Goal: Information Seeking & Learning: Learn about a topic

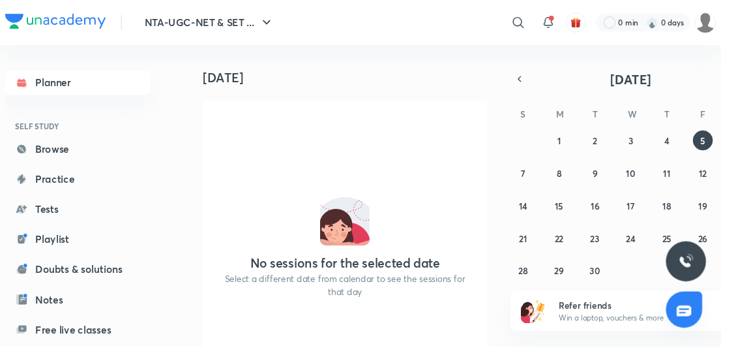
click at [534, 28] on icon at bounding box center [540, 24] width 16 height 16
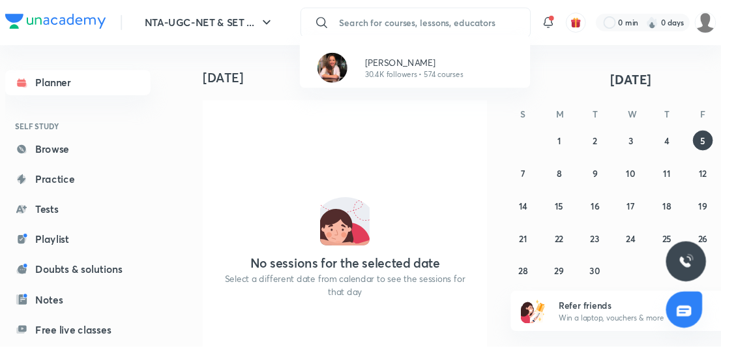
click at [447, 74] on p "30.4K followers • 574 courses" at bounding box center [431, 78] width 102 height 12
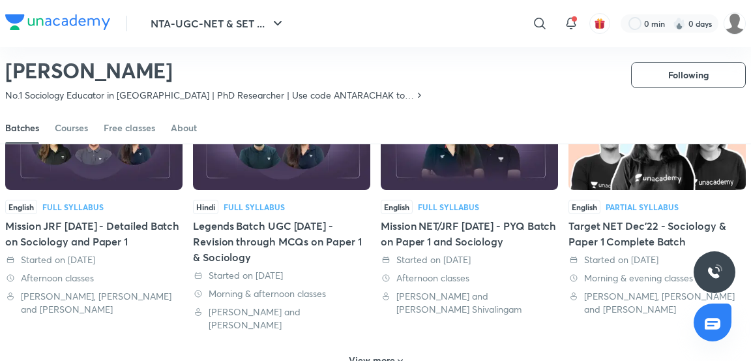
scroll to position [674, 0]
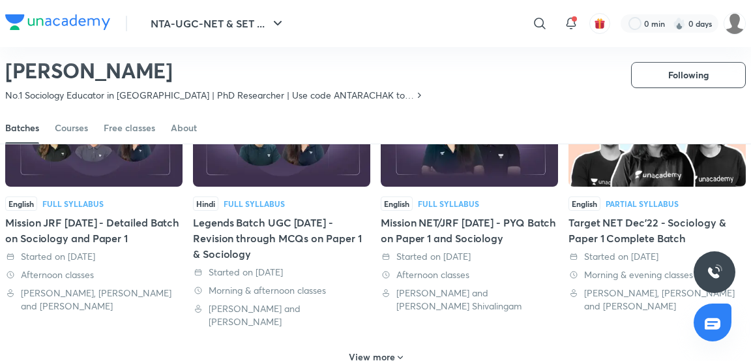
click at [398, 352] on icon at bounding box center [400, 357] width 10 height 10
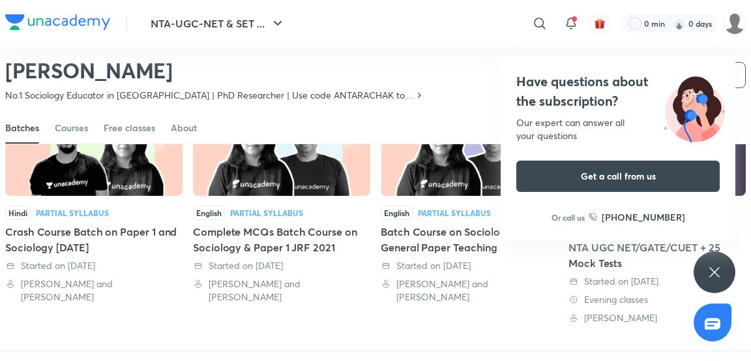
scroll to position [1448, 0]
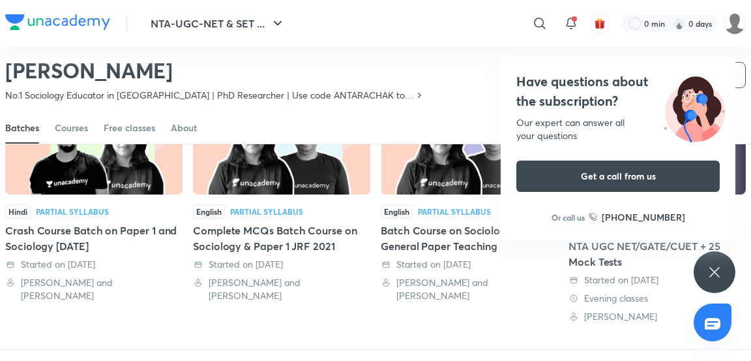
click at [711, 280] on icon at bounding box center [715, 272] width 16 height 16
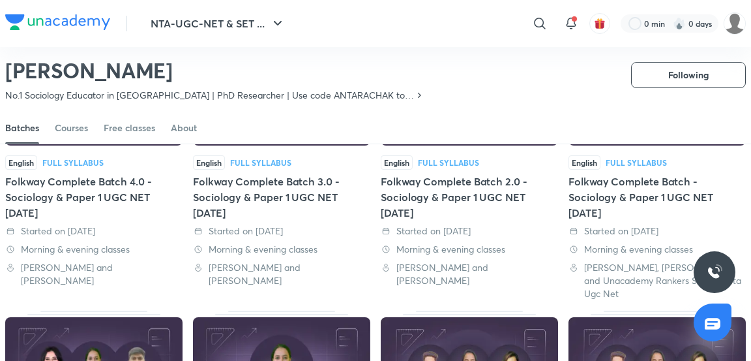
scroll to position [0, 0]
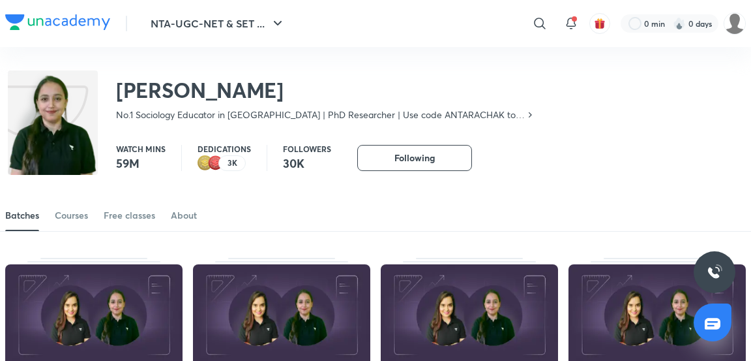
click at [77, 220] on div "Courses" at bounding box center [71, 215] width 33 height 13
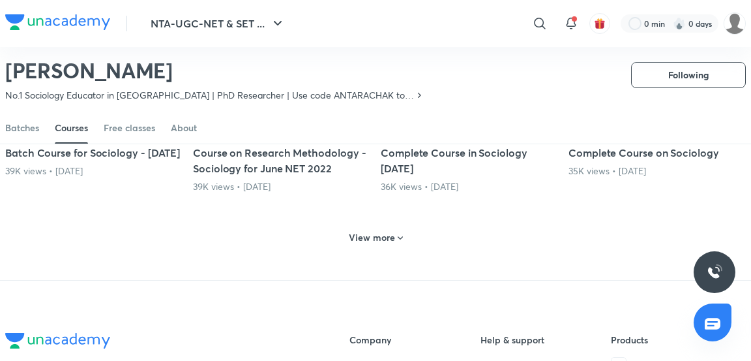
scroll to position [674, 0]
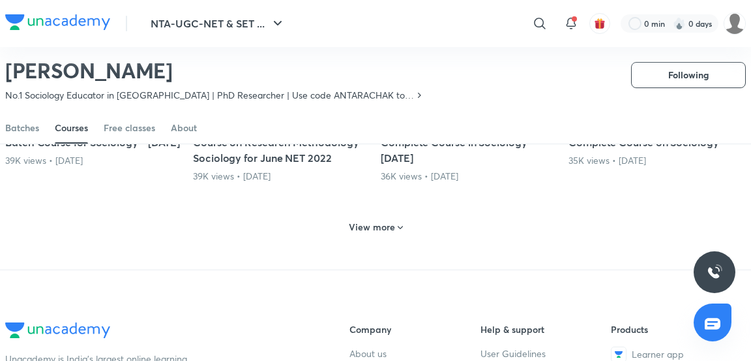
click at [375, 233] on h6 "View more" at bounding box center [372, 226] width 46 height 13
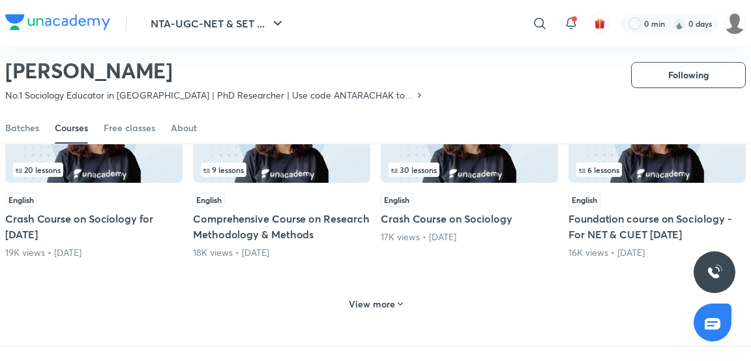
scroll to position [1252, 0]
click at [389, 310] on h6 "View more" at bounding box center [372, 303] width 46 height 13
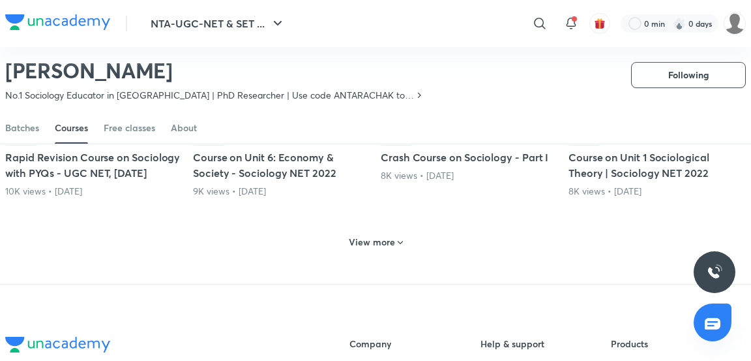
scroll to position [1949, 0]
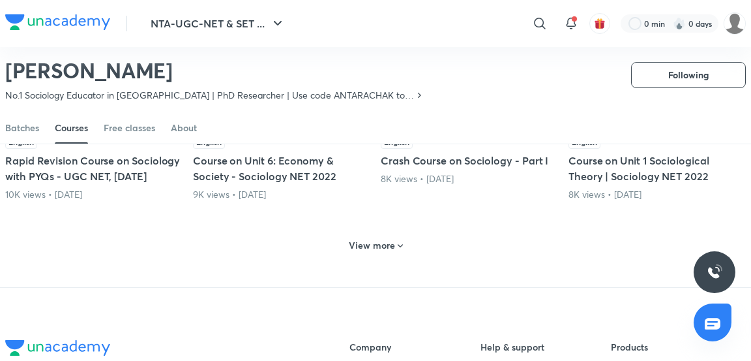
click at [389, 252] on h6 "View more" at bounding box center [372, 245] width 46 height 13
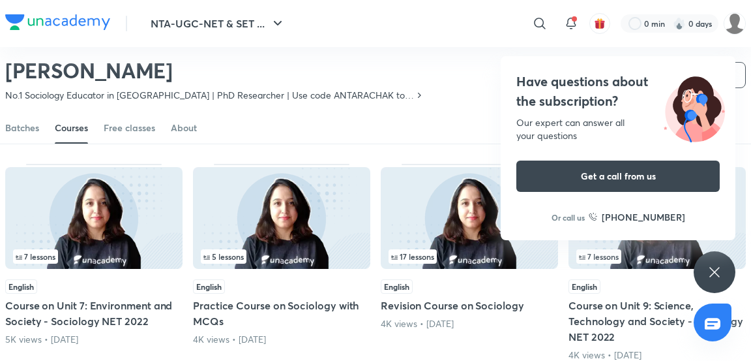
scroll to position [2454, 0]
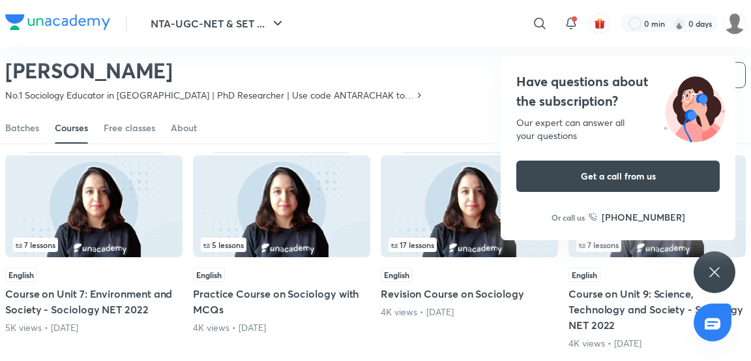
click at [708, 280] on icon at bounding box center [715, 272] width 16 height 16
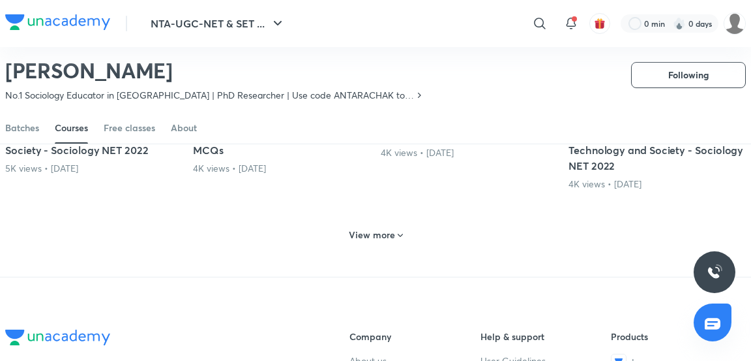
scroll to position [2614, 0]
click at [383, 241] on h6 "View more" at bounding box center [372, 234] width 46 height 13
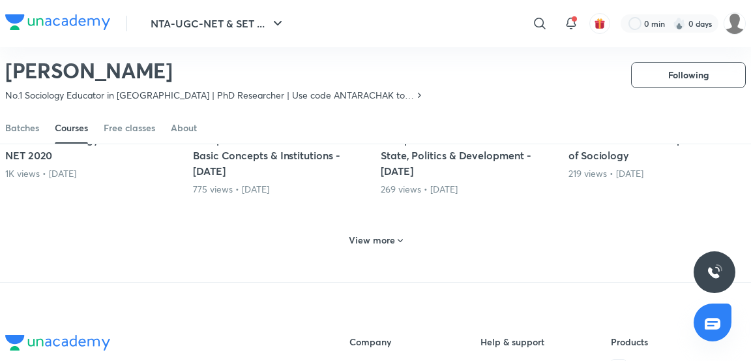
scroll to position [3286, 0]
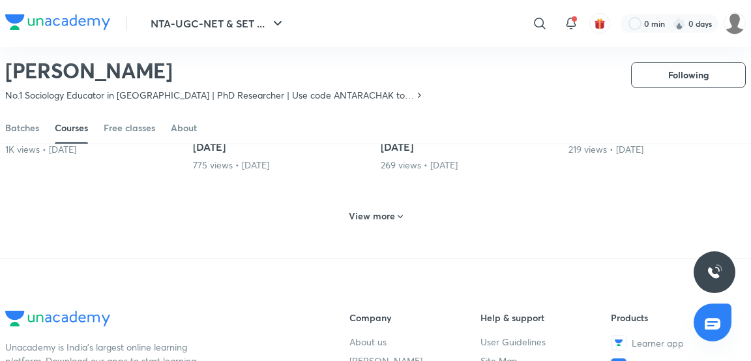
click at [380, 226] on div "View more" at bounding box center [376, 215] width 65 height 21
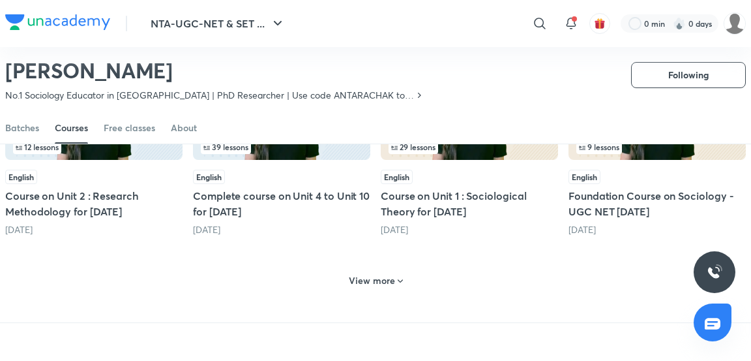
scroll to position [3863, 0]
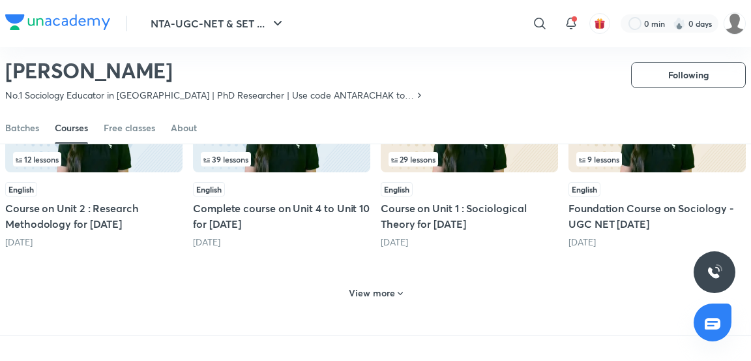
click at [333, 172] on img at bounding box center [281, 121] width 177 height 102
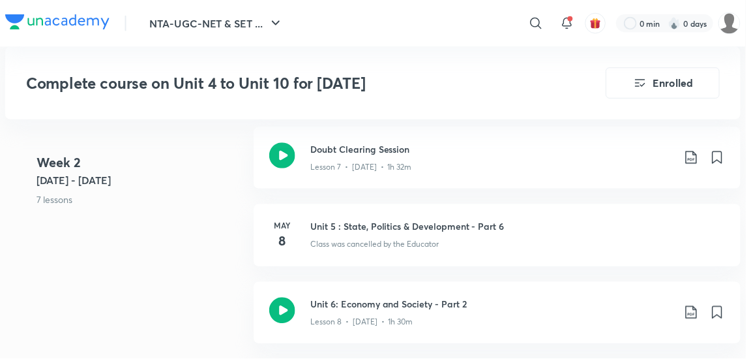
scroll to position [1300, 0]
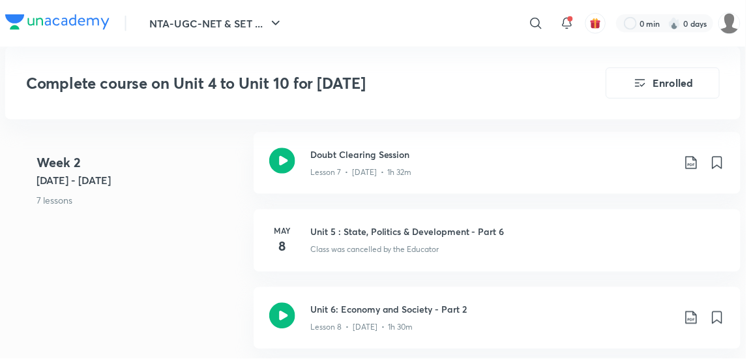
click at [567, 319] on div "Lesson 8 • May 21 • 1h 30m" at bounding box center [495, 326] width 365 height 17
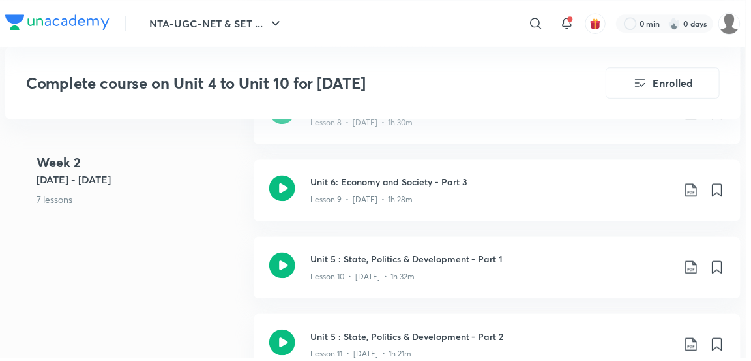
scroll to position [1507, 0]
click at [449, 263] on h3 "Unit 5 : State, Politics & Development - Part 3" at bounding box center [495, 261] width 365 height 14
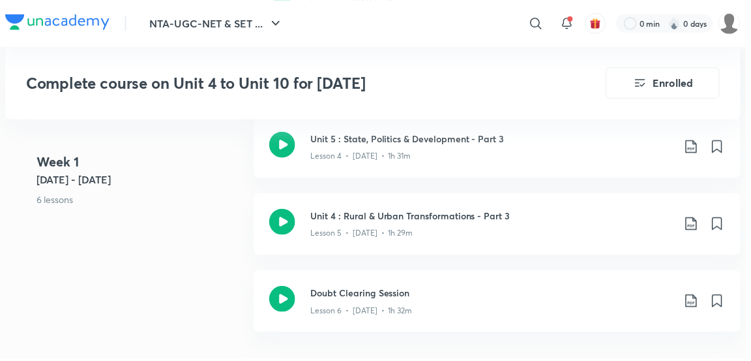
scroll to position [1013, 0]
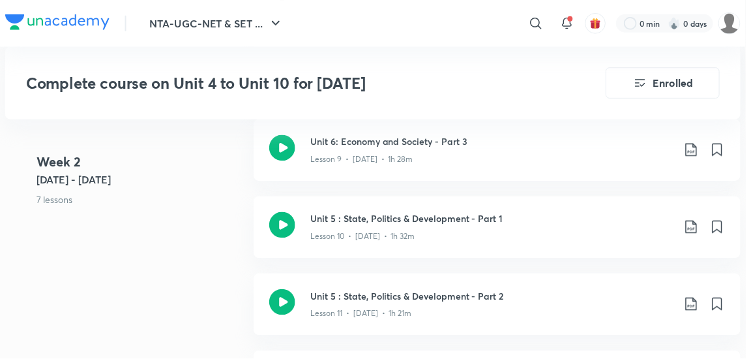
scroll to position [1549, 0]
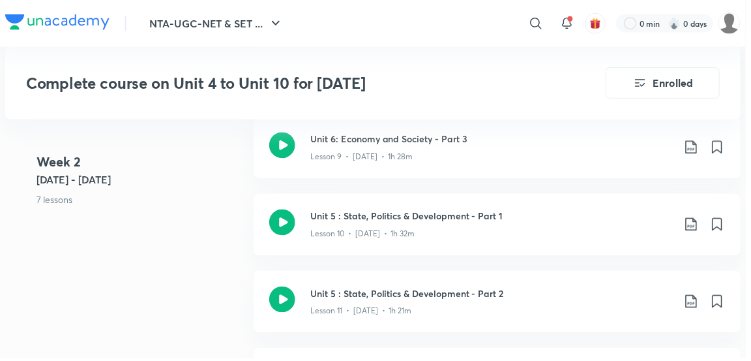
click at [503, 314] on div "Lesson 11 • May 24 • 1h 21m" at bounding box center [495, 310] width 365 height 17
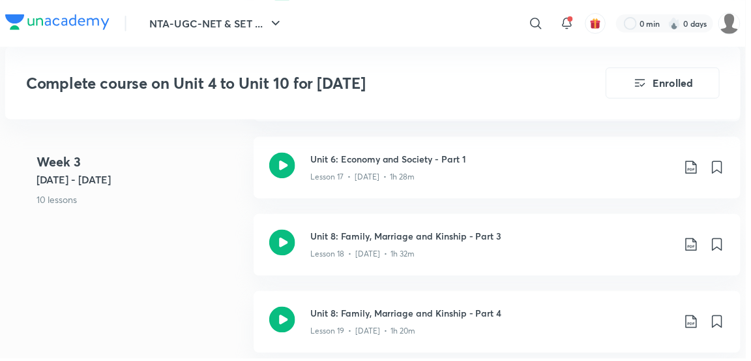
scroll to position [2250, 0]
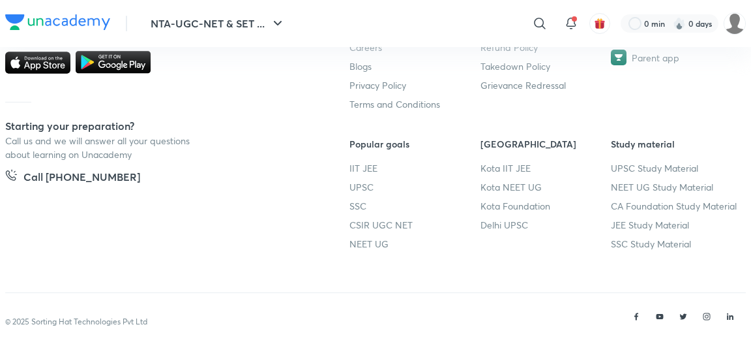
scroll to position [899, 0]
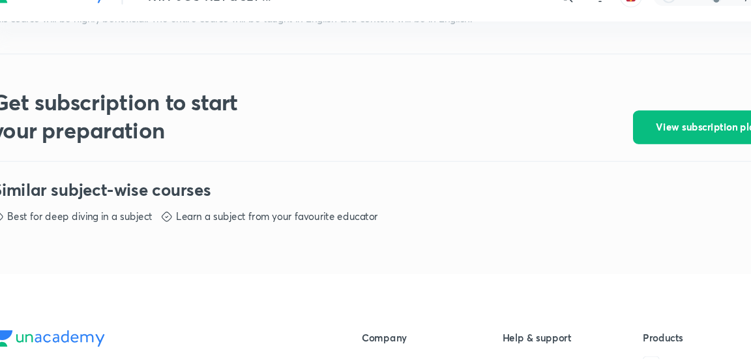
scroll to position [571, 0]
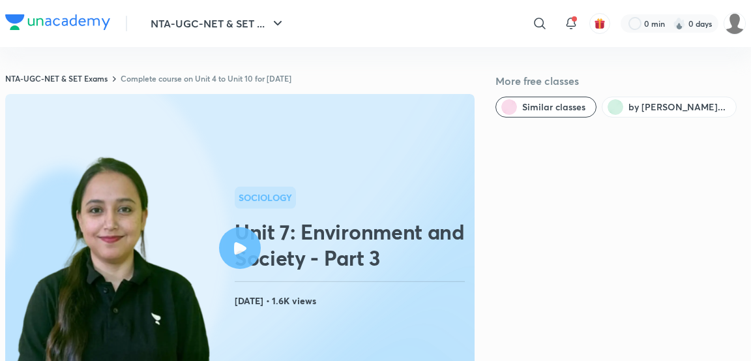
click at [246, 248] on div at bounding box center [240, 248] width 42 height 42
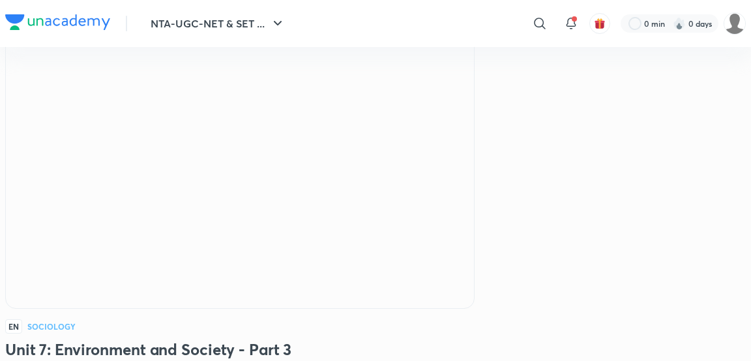
scroll to position [97, 0]
